Goal: Transaction & Acquisition: Purchase product/service

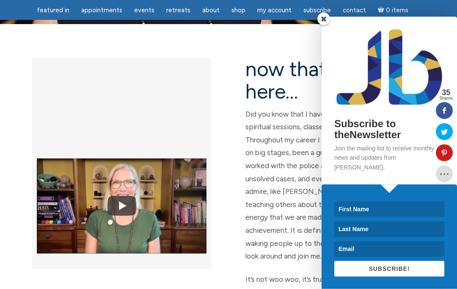
scroll to position [204, 0]
click at [322, 25] on span at bounding box center [323, 19] width 13 height 13
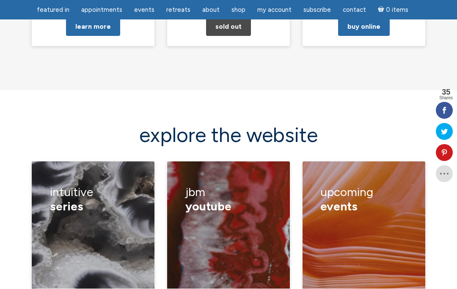
scroll to position [1102, 0]
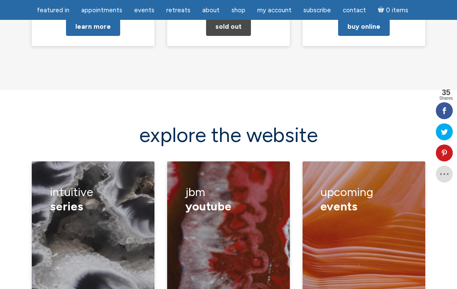
click at [71, 219] on div "compassionate communication learn to read auras [PERSON_NAME] approaching tranc…" at bounding box center [93, 282] width 87 height 127
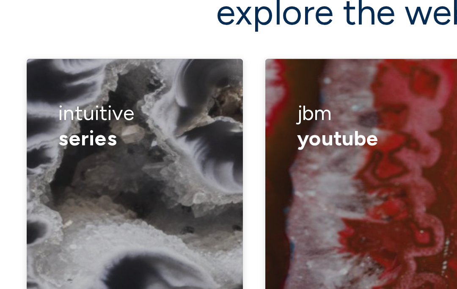
scroll to position [1127, 0]
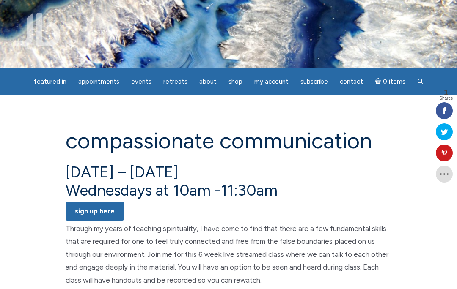
click at [83, 213] on link "SIGN UP HERE" at bounding box center [95, 211] width 58 height 19
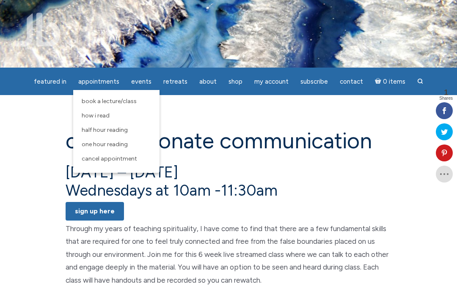
click at [90, 128] on span "Half Hour Reading" at bounding box center [105, 129] width 46 height 7
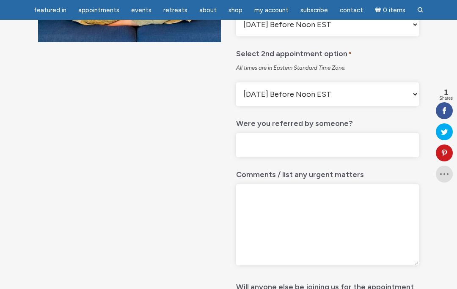
scroll to position [222, 0]
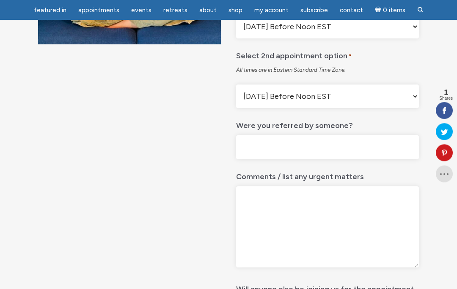
click at [68, 126] on div "Half Hour Reading $ 450.00 I offer mediumship readings and workshops to help yo…" at bounding box center [228, 266] width 457 height 842
click at [69, 93] on div "Half Hour Reading $ 450.00 I offer mediumship readings and workshops to help yo…" at bounding box center [228, 266] width 457 height 842
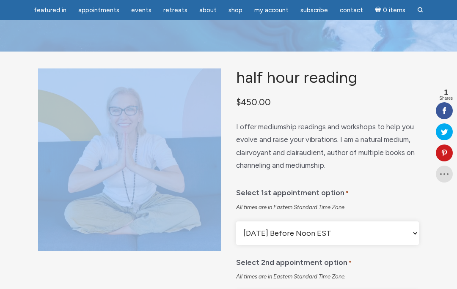
scroll to position [0, 0]
